Goal: Check status: Check status

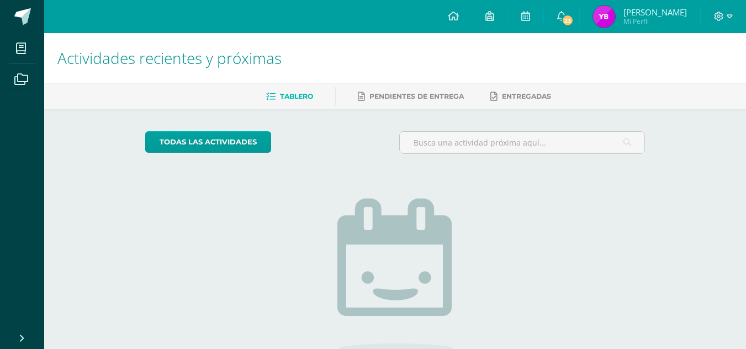
click at [646, 23] on span "Mi Perfil" at bounding box center [654, 21] width 63 height 9
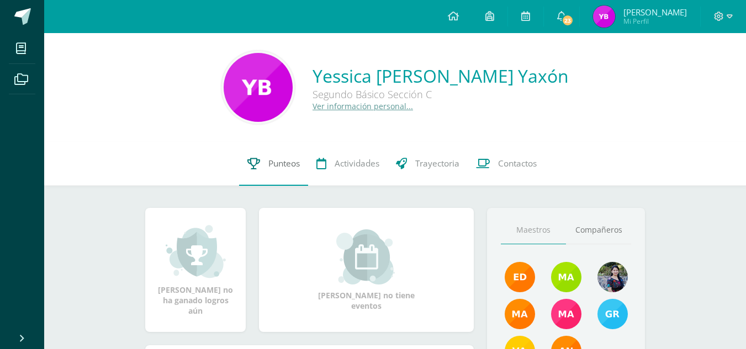
click at [250, 163] on icon at bounding box center [253, 164] width 13 height 12
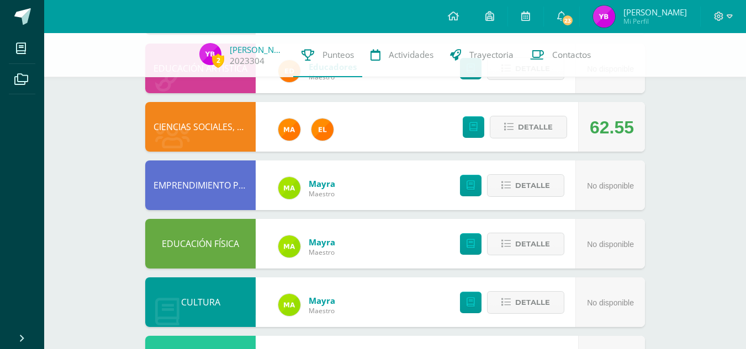
scroll to position [190, 0]
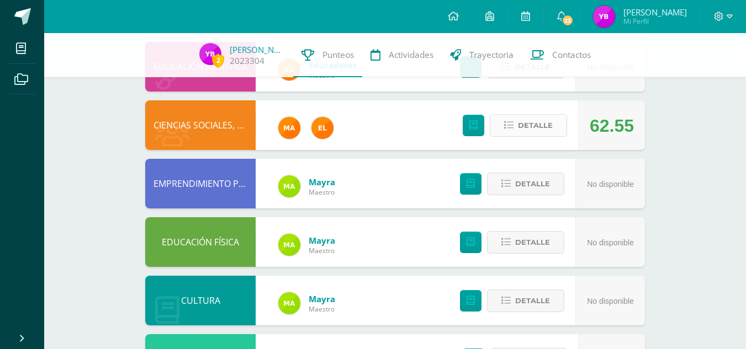
click at [539, 132] on span "Detalle" at bounding box center [535, 125] width 35 height 20
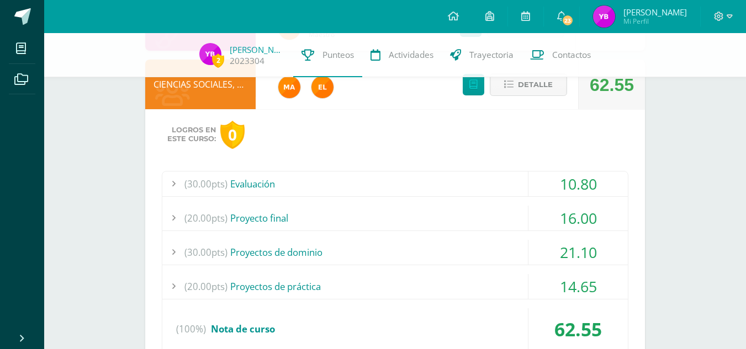
scroll to position [230, 0]
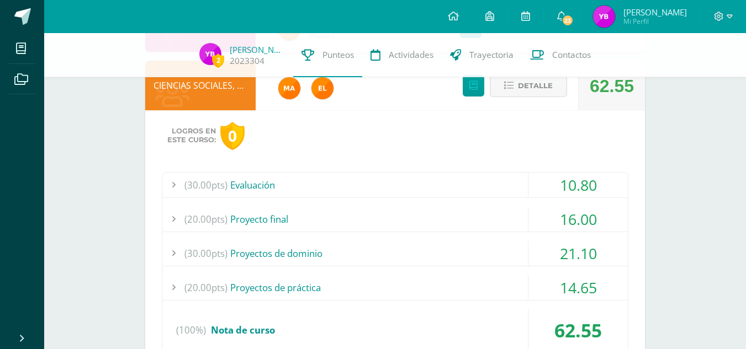
click at [532, 195] on div "10.80" at bounding box center [577, 185] width 99 height 25
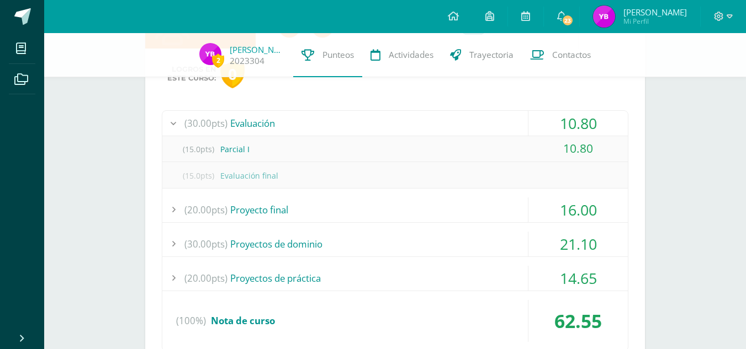
scroll to position [294, 0]
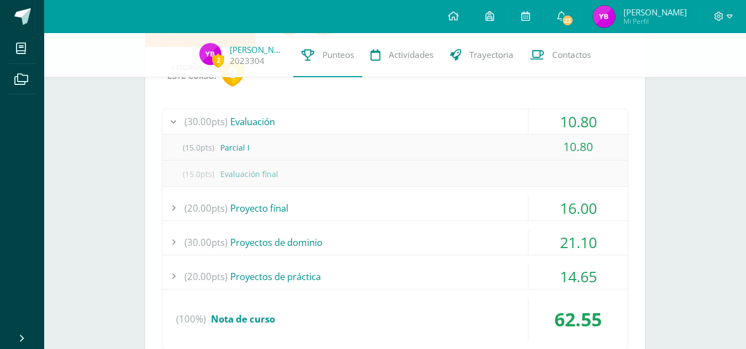
click at [433, 213] on div "(20.00pts) Proyecto final" at bounding box center [394, 208] width 465 height 25
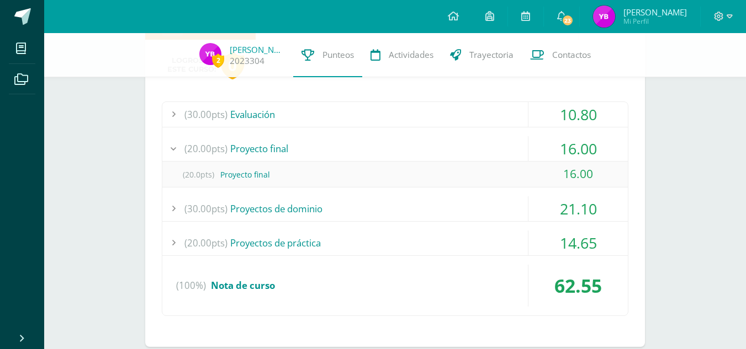
scroll to position [304, 0]
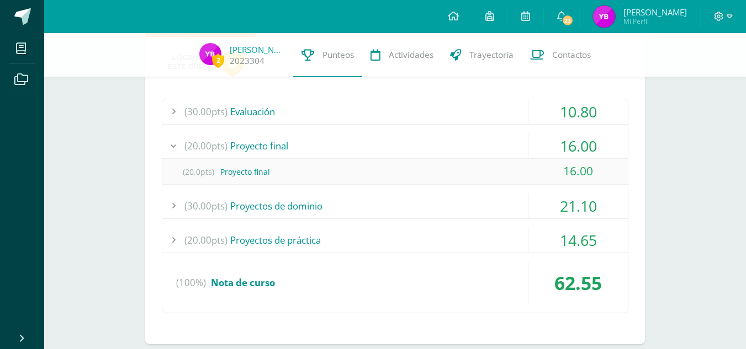
click at [433, 213] on div "(30.00pts) Proyectos de dominio" at bounding box center [394, 206] width 465 height 25
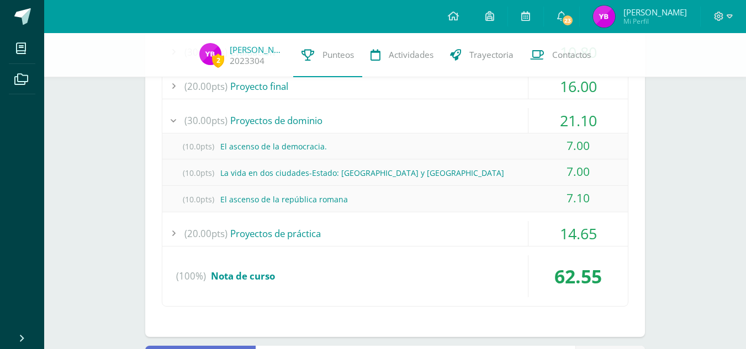
scroll to position [364, 0]
click at [407, 247] on div "(30.00pts) Evaluación 10.80 (15.0pts) Parcial I 10.80 (15.0pts) Evaluación final" at bounding box center [395, 173] width 466 height 268
click at [384, 236] on div "(20.00pts) Proyectos de práctica" at bounding box center [394, 233] width 465 height 25
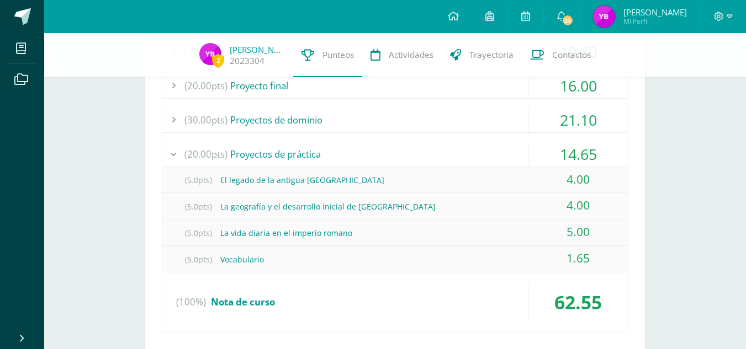
click at [384, 236] on div "(5.0pts) La vida diaria en el imperio romano" at bounding box center [394, 233] width 465 height 25
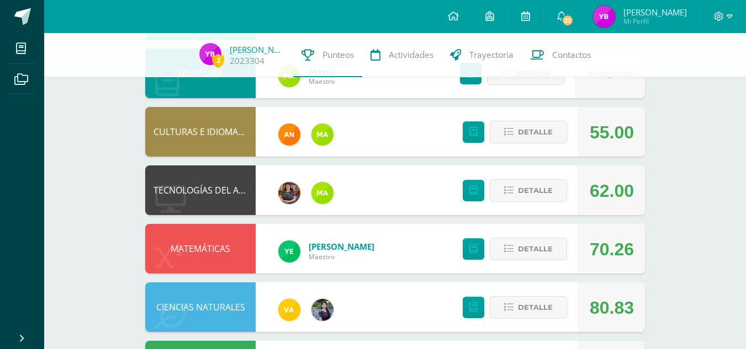
scroll to position [985, 0]
